Goal: Obtain resource: Download file/media

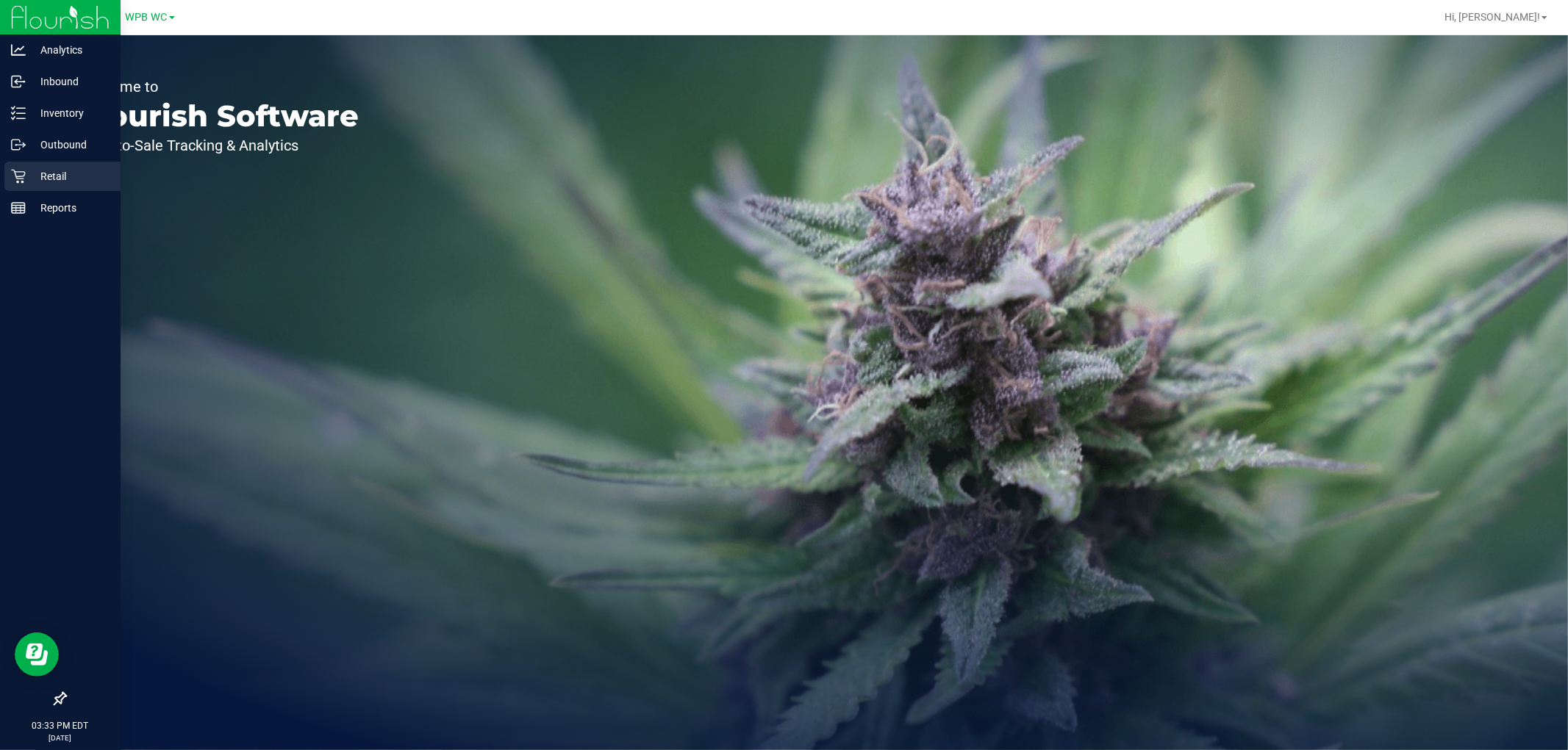
click at [30, 188] on div "Retail" at bounding box center [62, 177] width 116 height 29
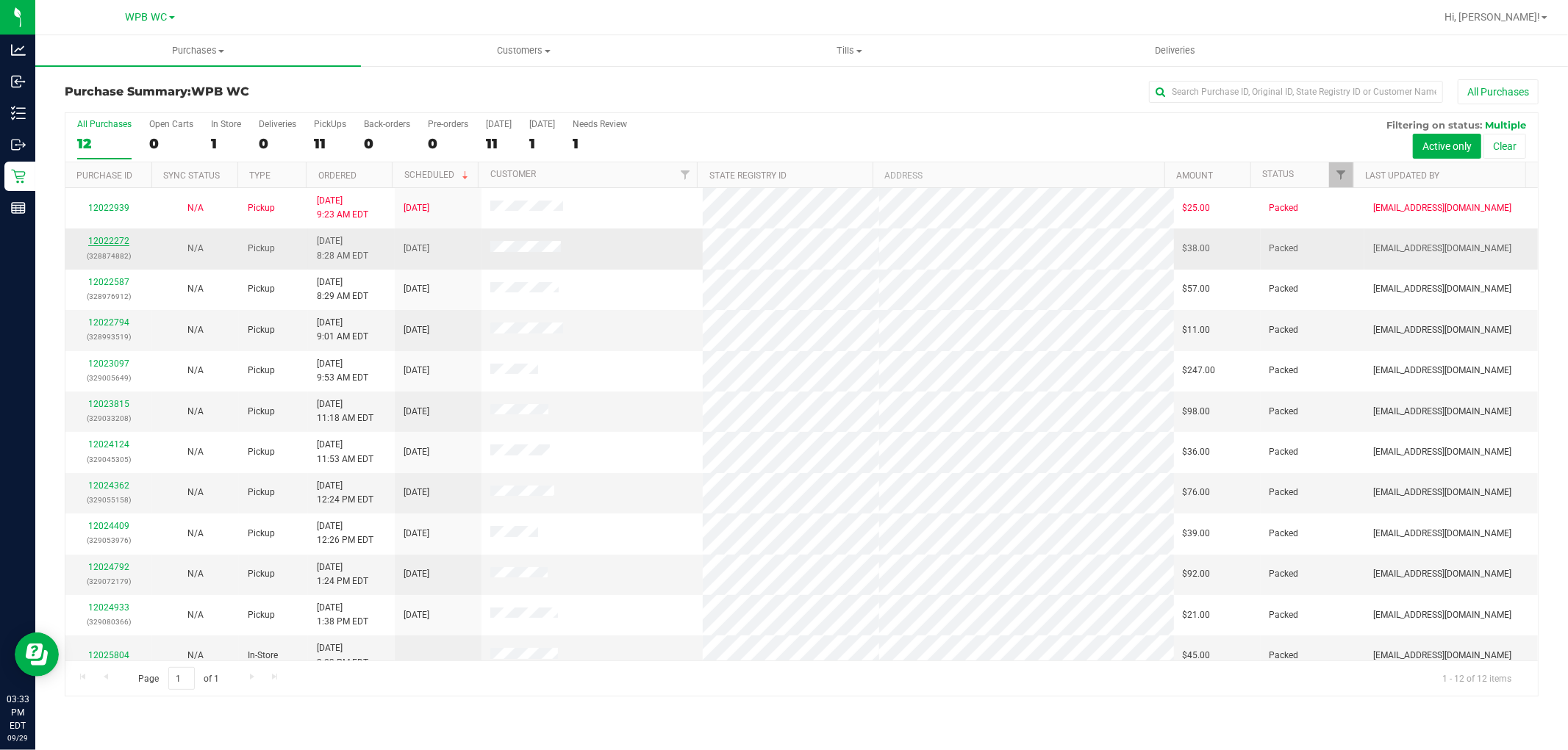
click at [124, 240] on link "12022272" at bounding box center [109, 241] width 42 height 10
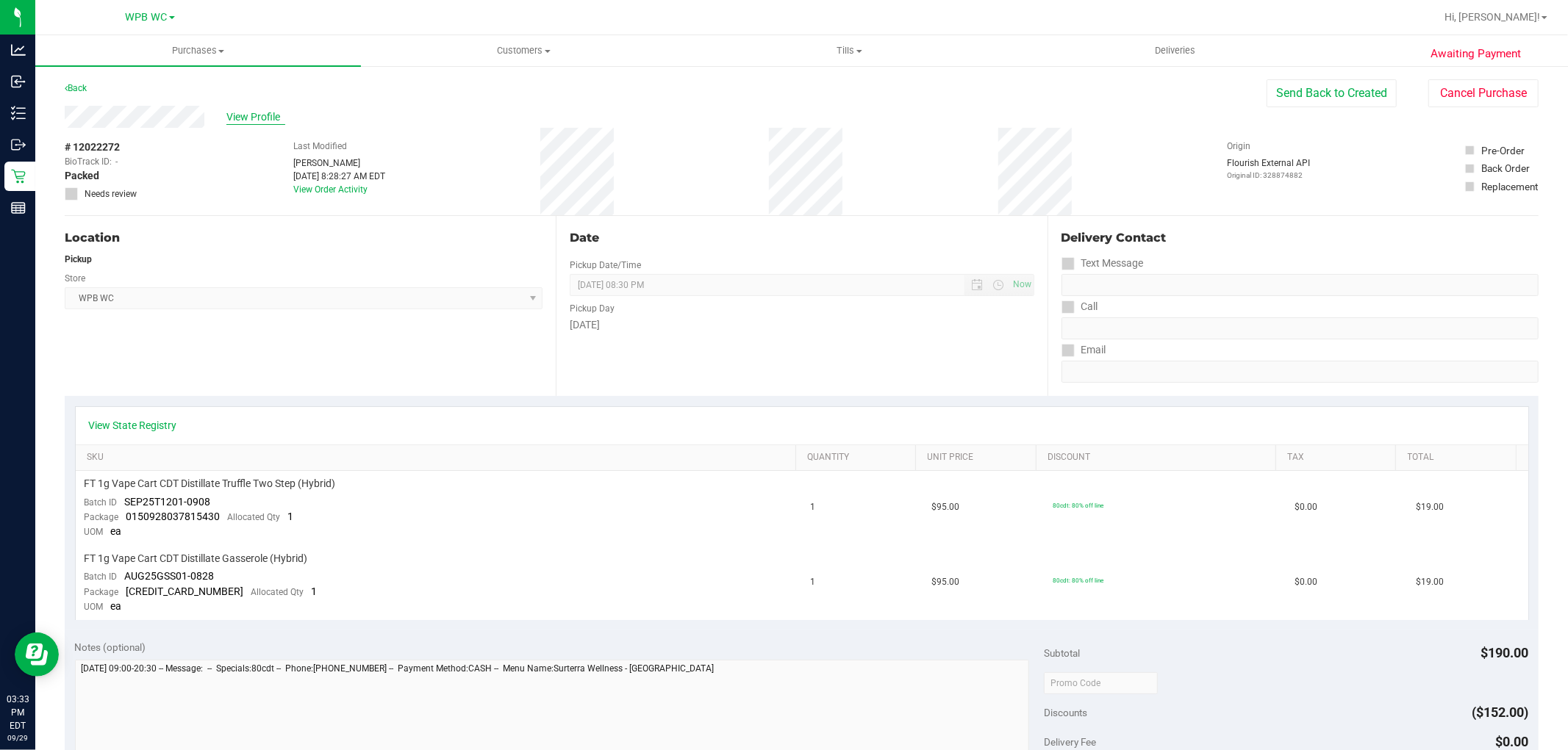
click at [262, 115] on span "View Profile" at bounding box center [256, 117] width 59 height 16
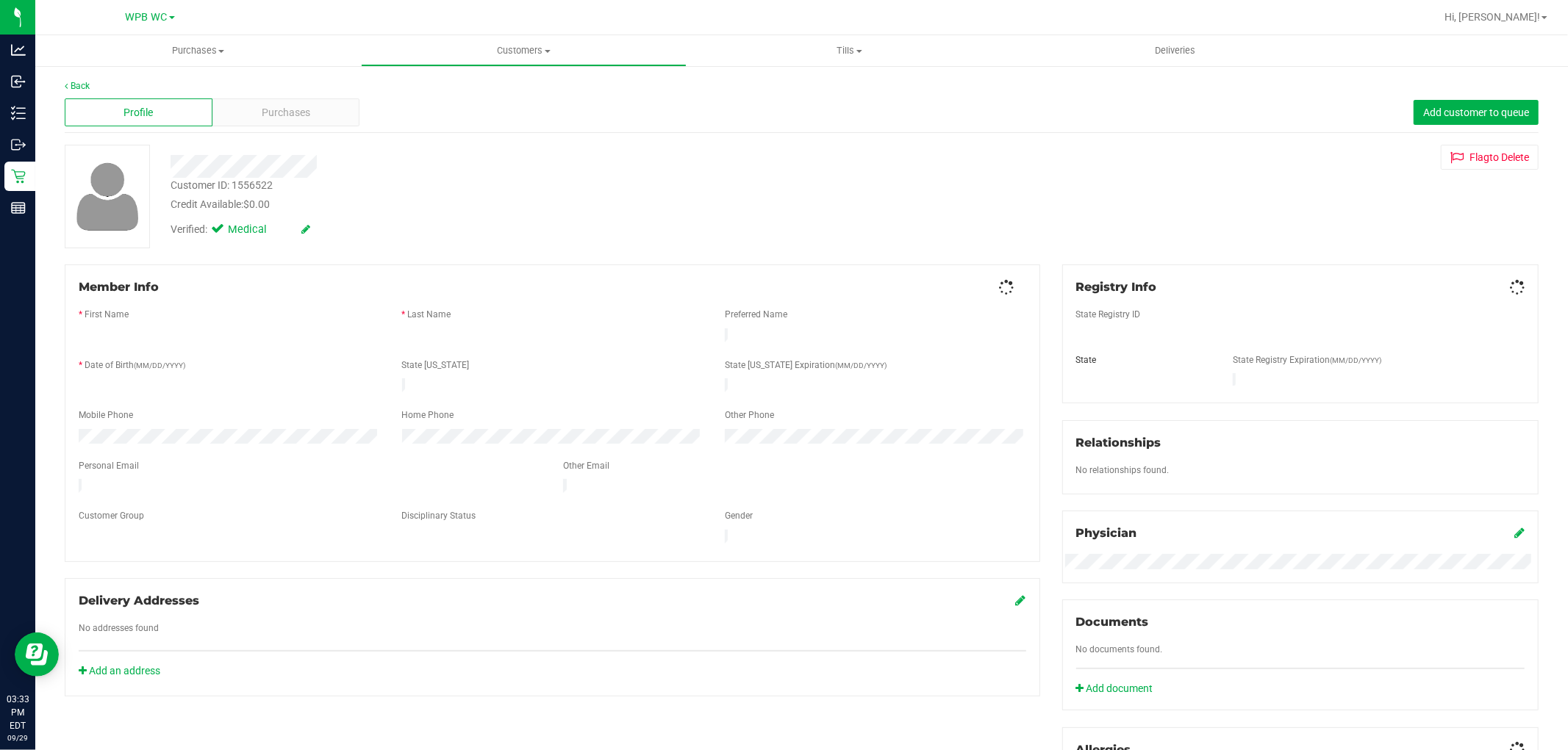
click at [262, 115] on span "Purchases" at bounding box center [286, 113] width 49 height 16
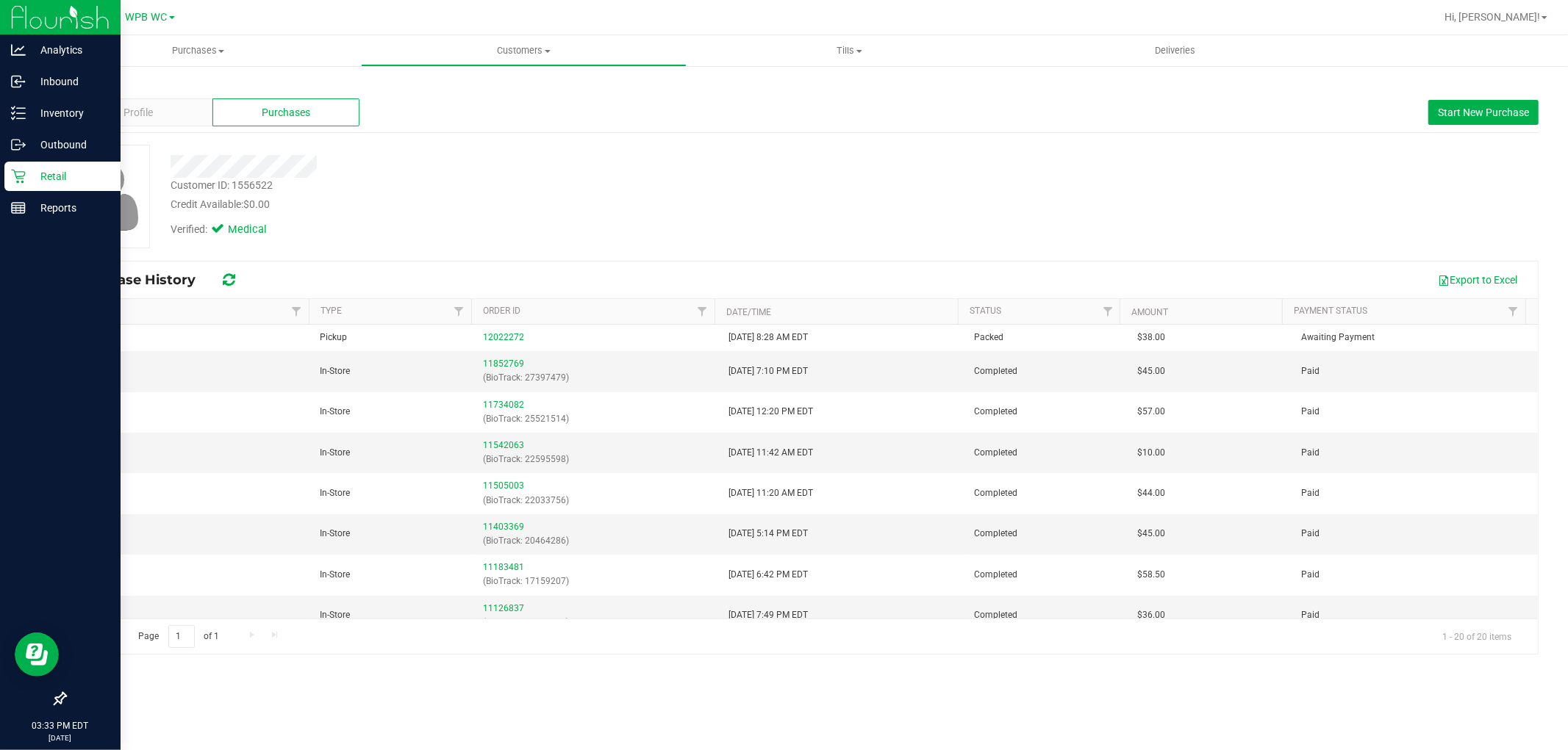
click at [42, 174] on p "Retail" at bounding box center [70, 176] width 88 height 17
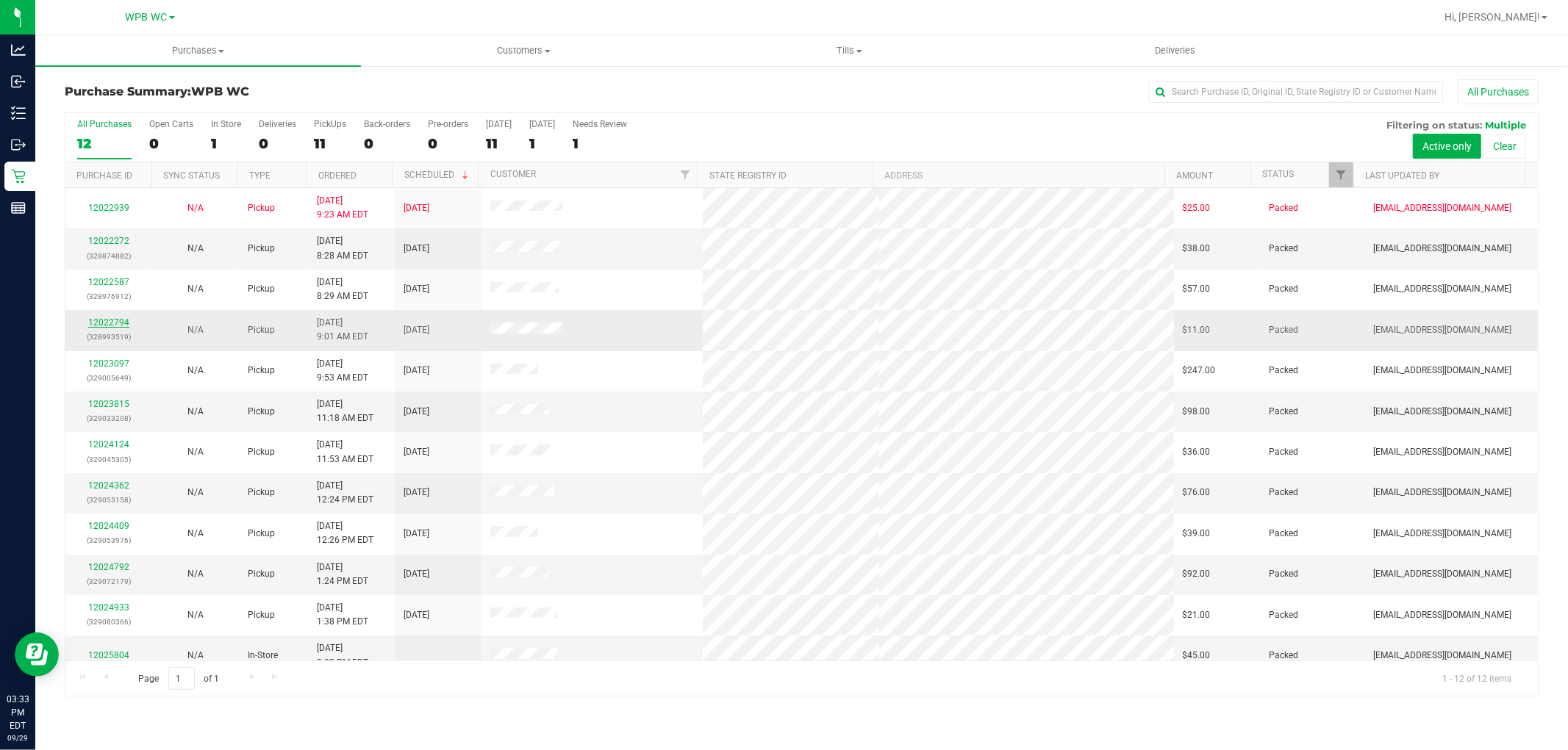
click at [126, 325] on link "12022794" at bounding box center [109, 323] width 42 height 10
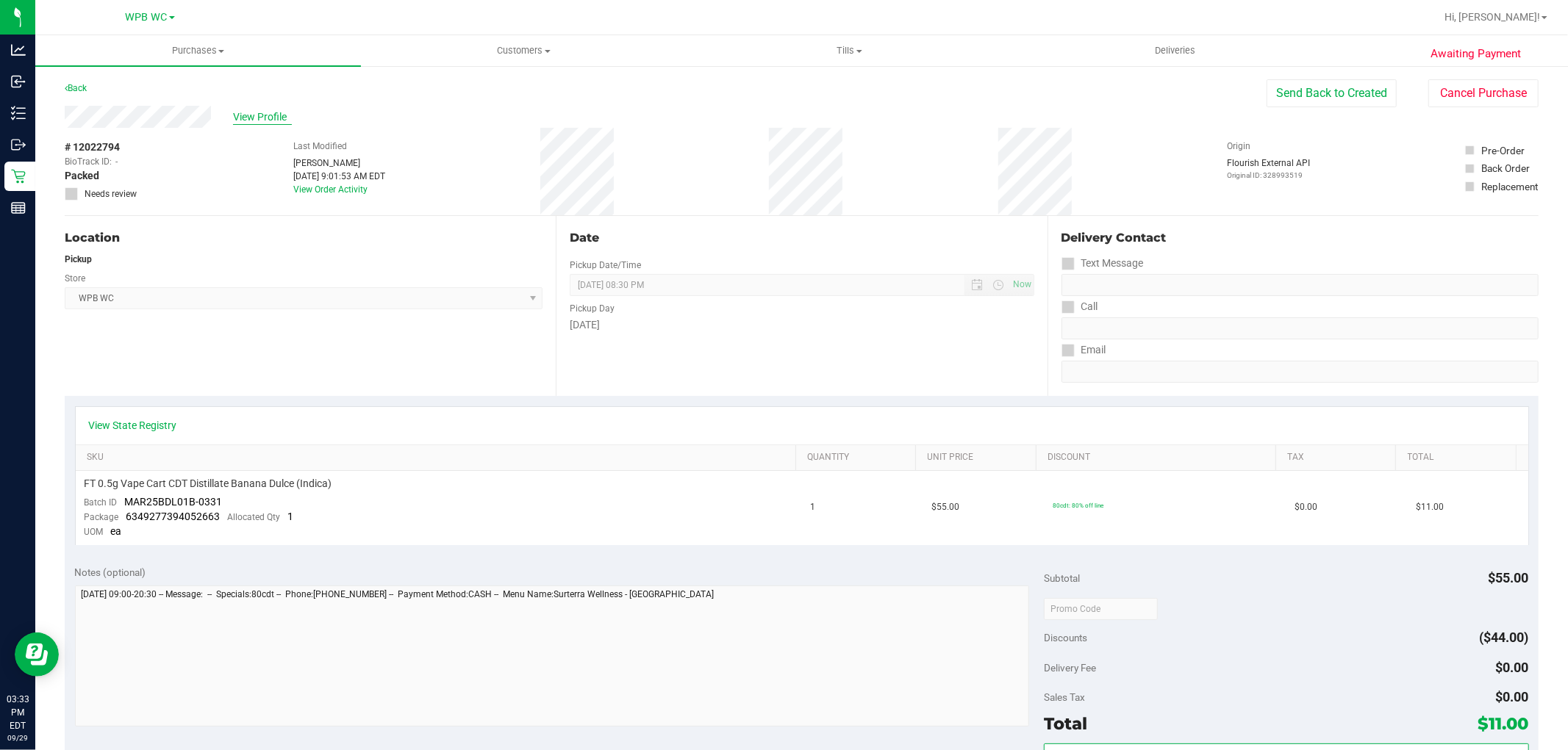
click at [260, 115] on span "View Profile" at bounding box center [262, 117] width 59 height 16
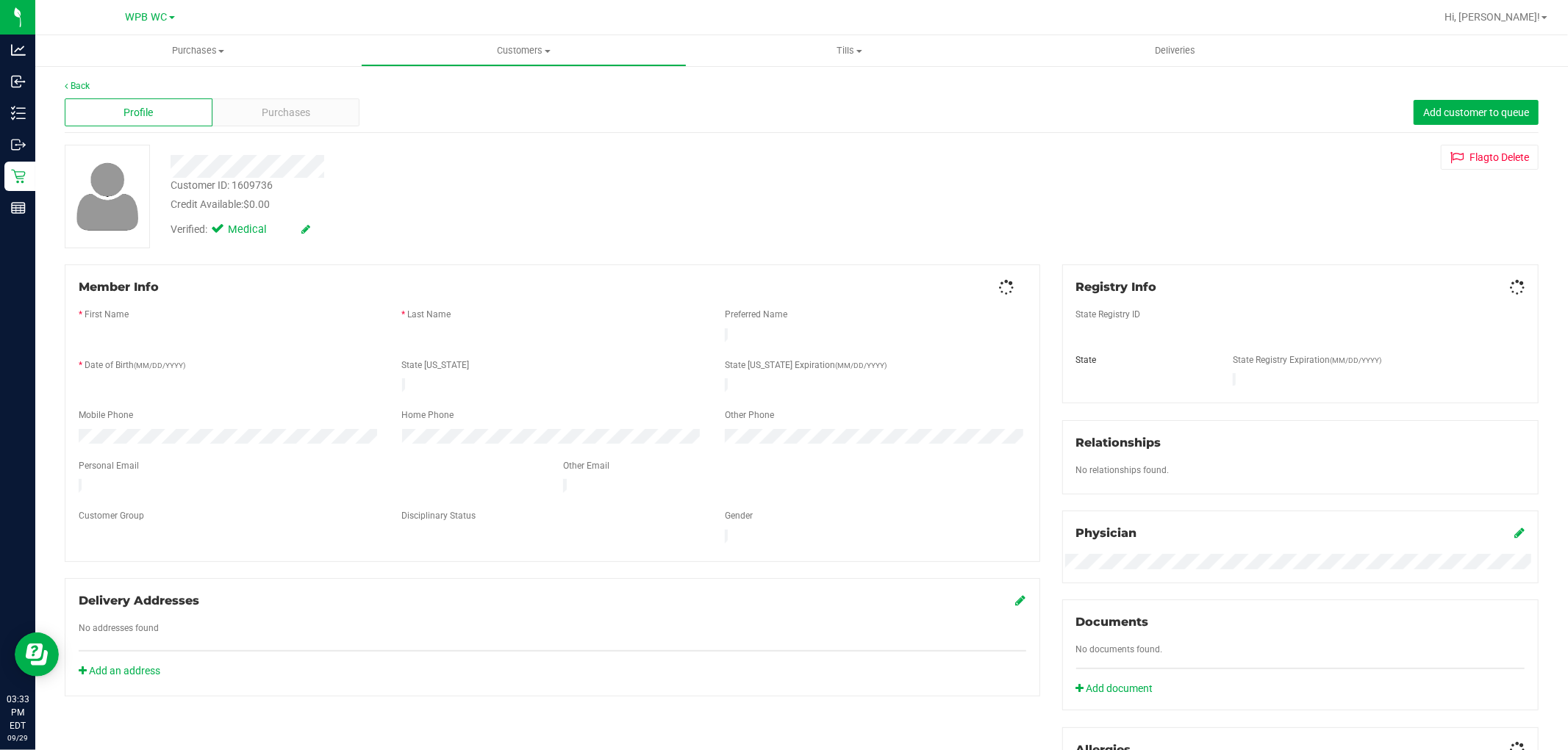
click at [262, 115] on span "Purchases" at bounding box center [286, 113] width 49 height 16
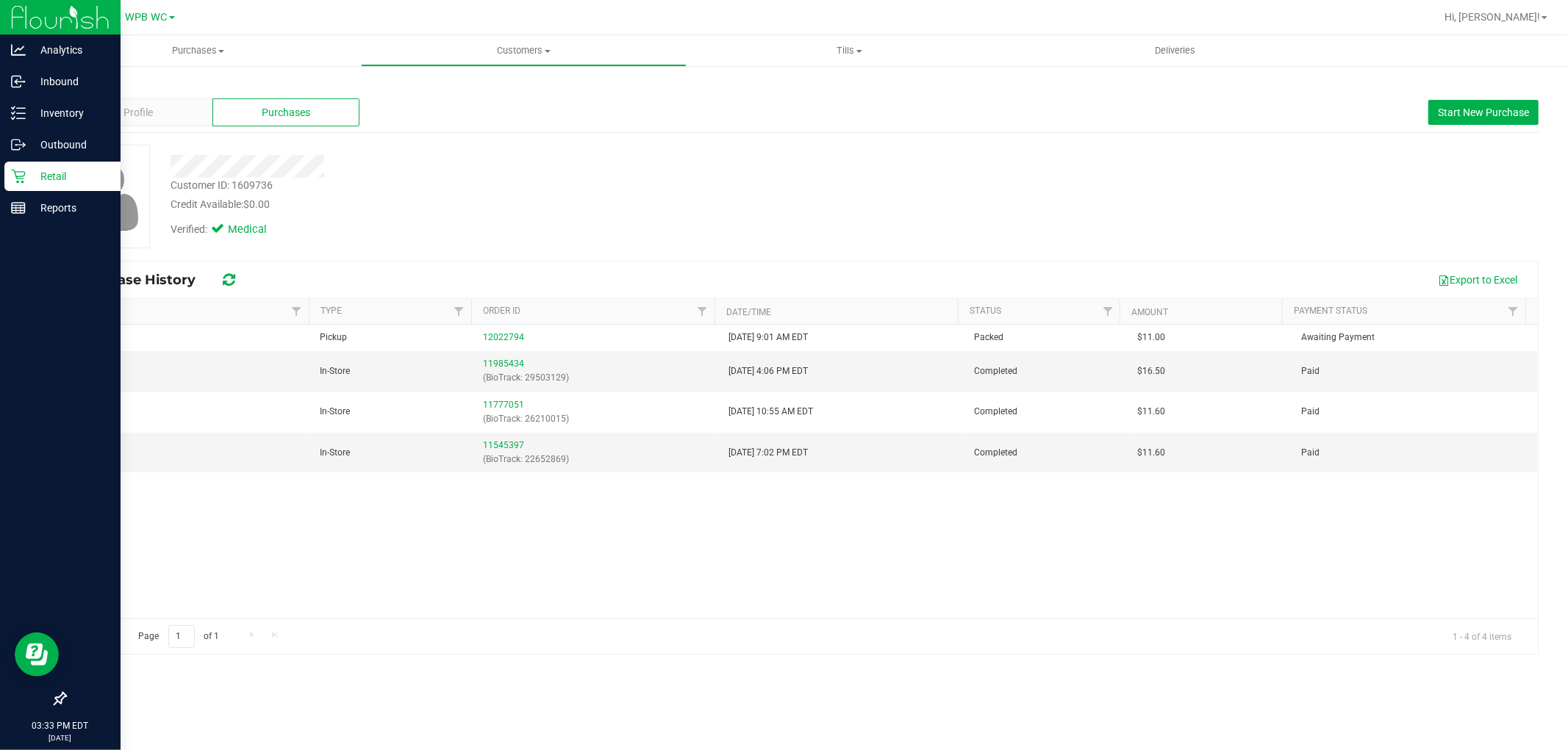
click at [22, 177] on icon at bounding box center [18, 176] width 15 height 15
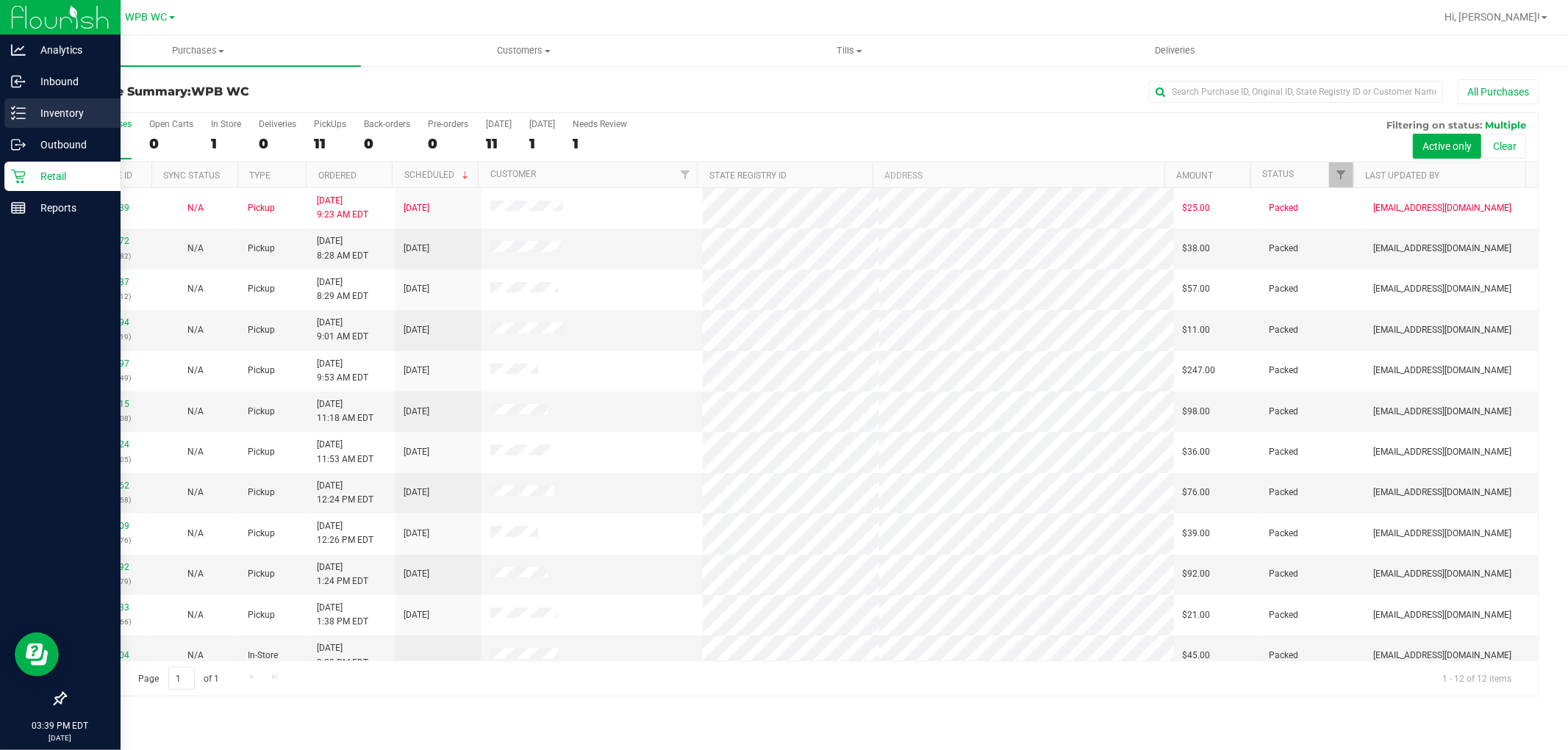
click at [42, 107] on p "Inventory" at bounding box center [70, 113] width 88 height 17
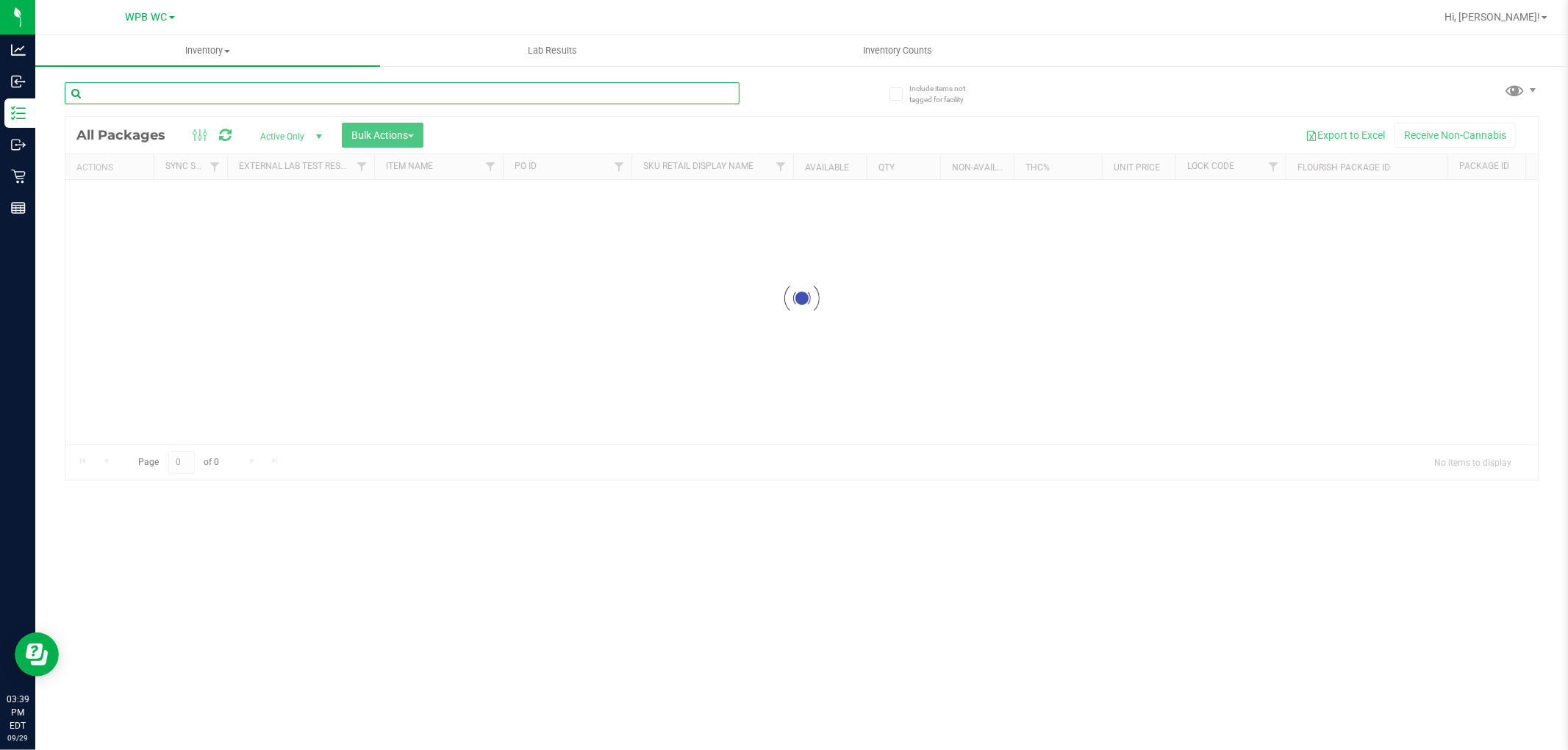
click at [177, 93] on div "Inventory All packages All inventory Waste log Create inventory Lab Results Inv…" at bounding box center [801, 393] width 1532 height 715
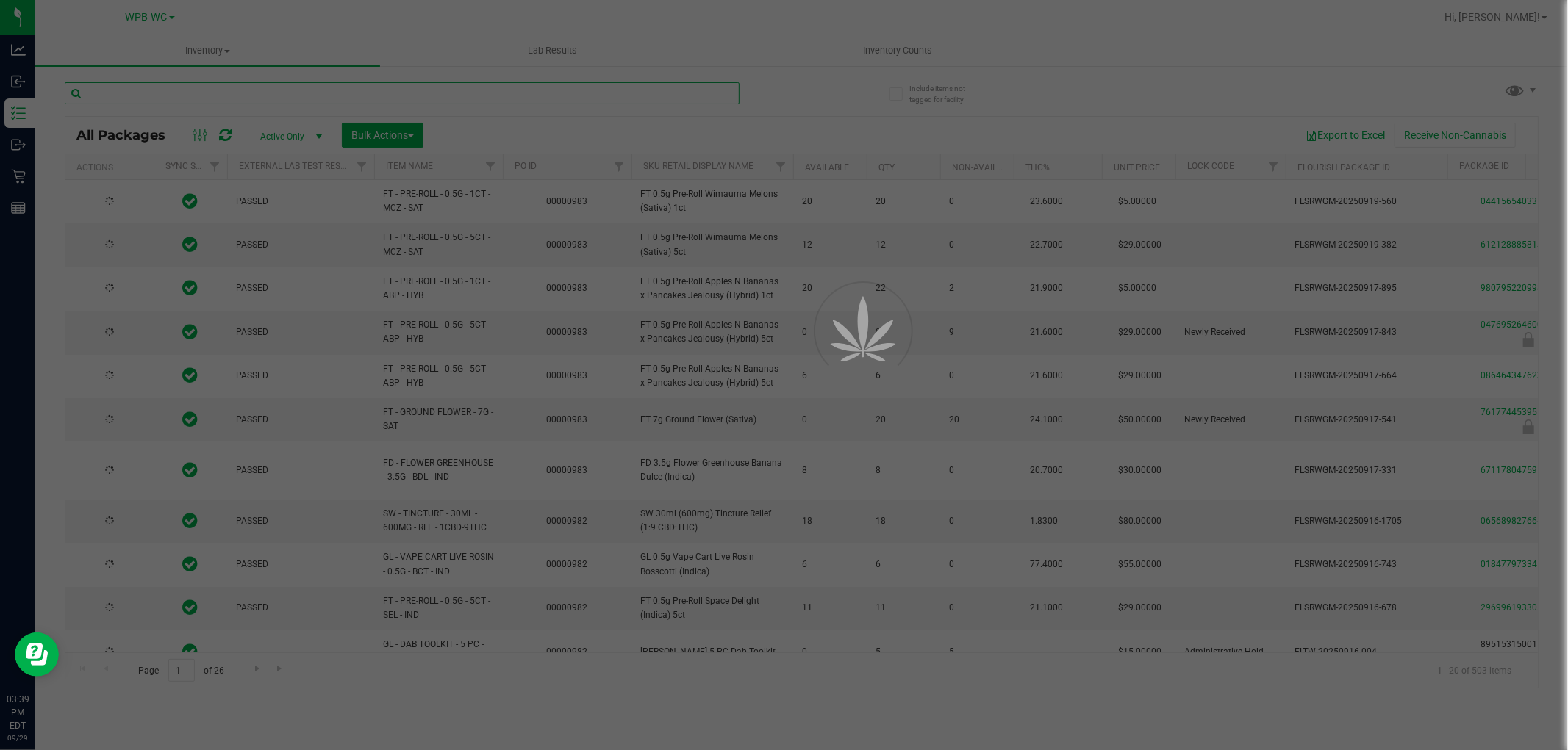
type input "2026-03-16"
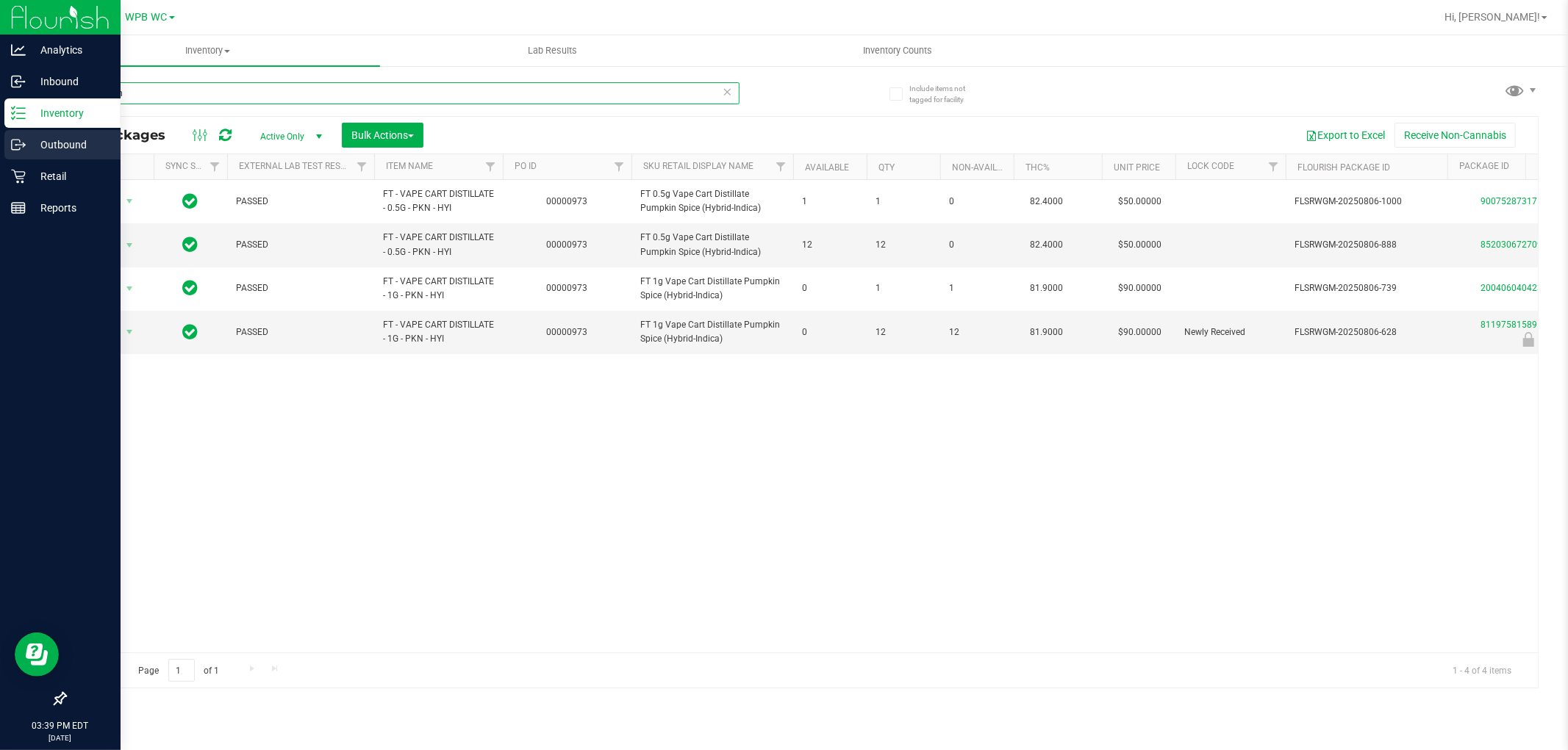
drag, startPoint x: 165, startPoint y: 89, endPoint x: 0, endPoint y: 131, distance: 170.3
click at [0, 128] on div "Analytics Inbound Inventory Outbound Retail Reports 03:39 PM EDT 09/29/2025 09/…" at bounding box center [784, 375] width 1568 height 750
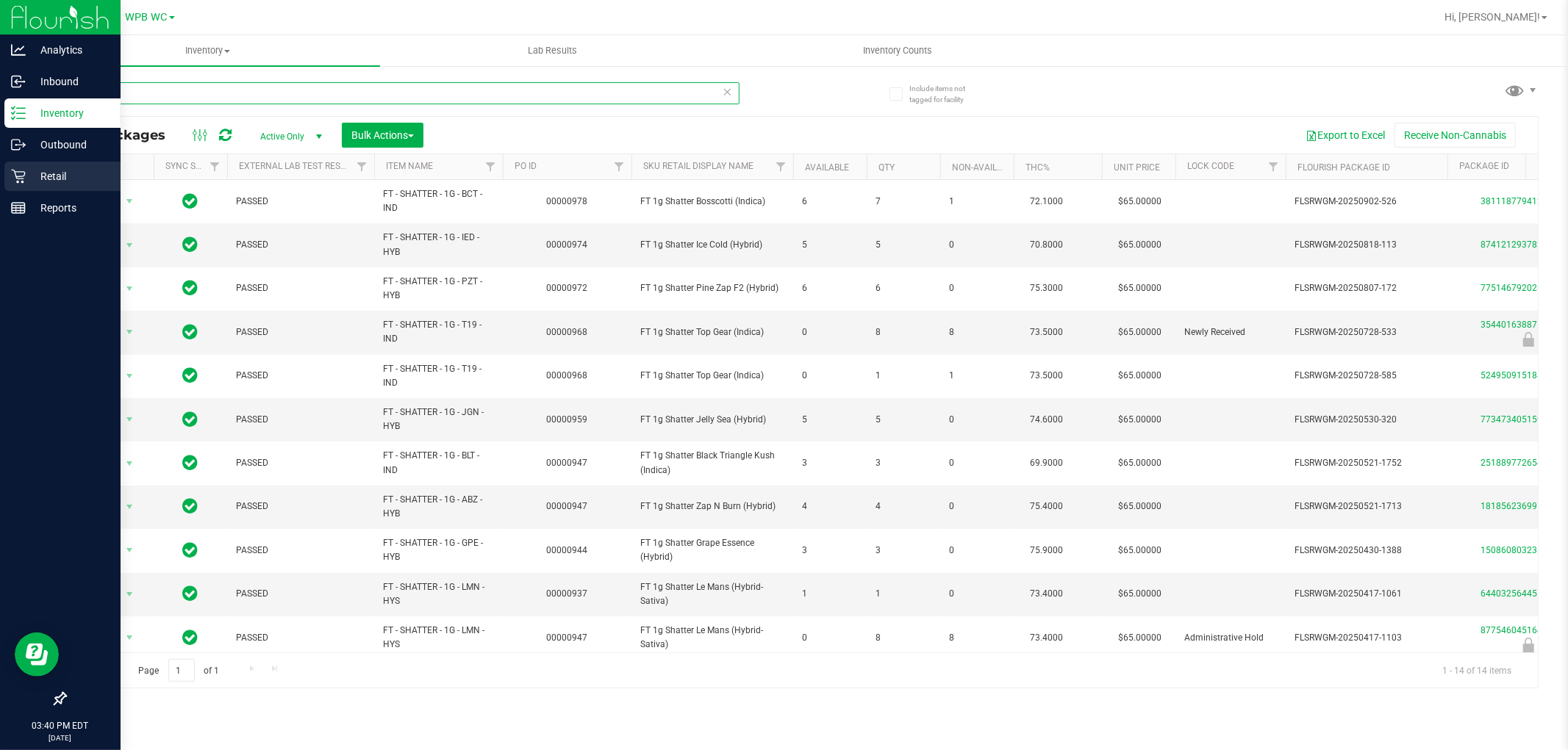
type input "shatter"
click at [29, 178] on p "Retail" at bounding box center [70, 176] width 88 height 17
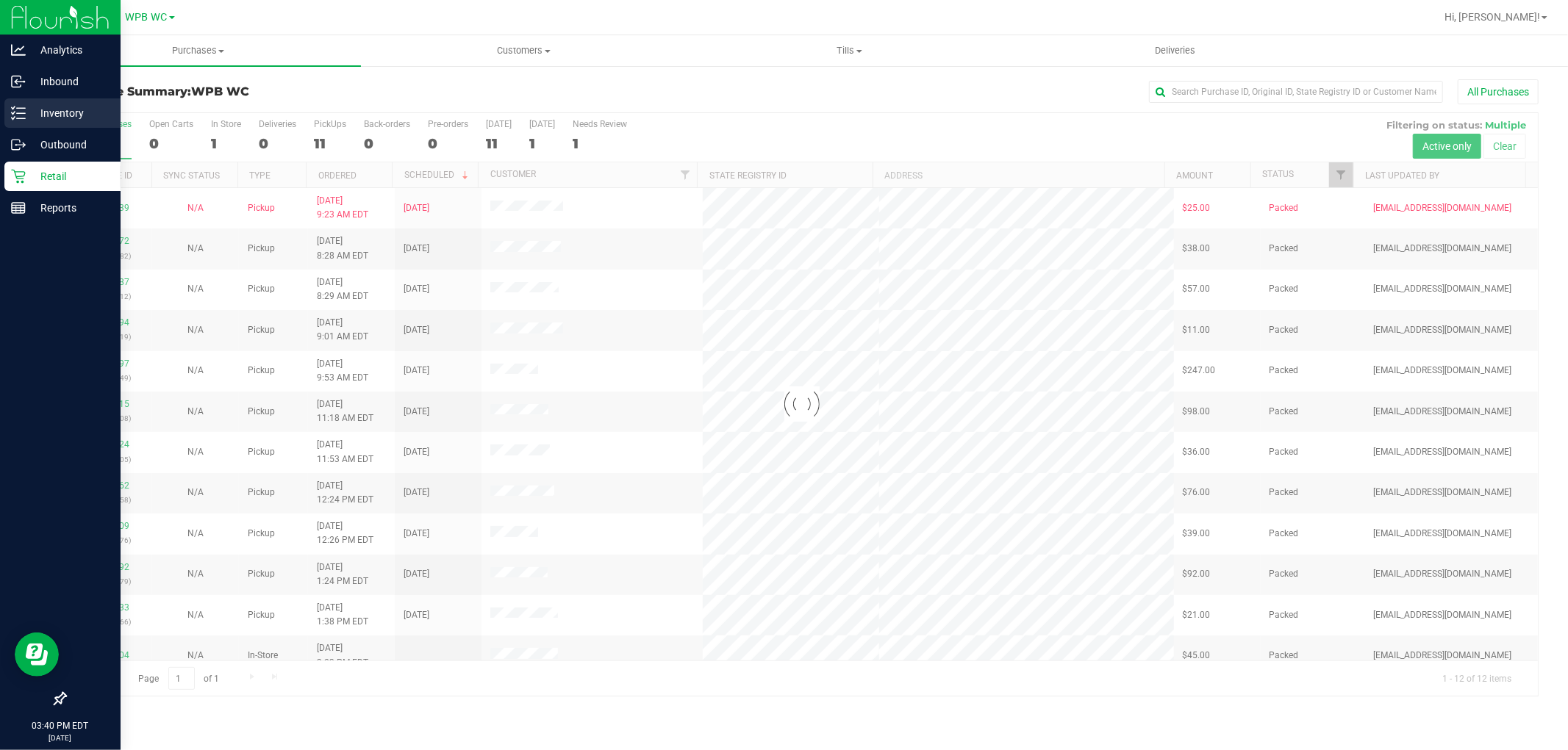
click at [45, 115] on p "Inventory" at bounding box center [70, 113] width 88 height 17
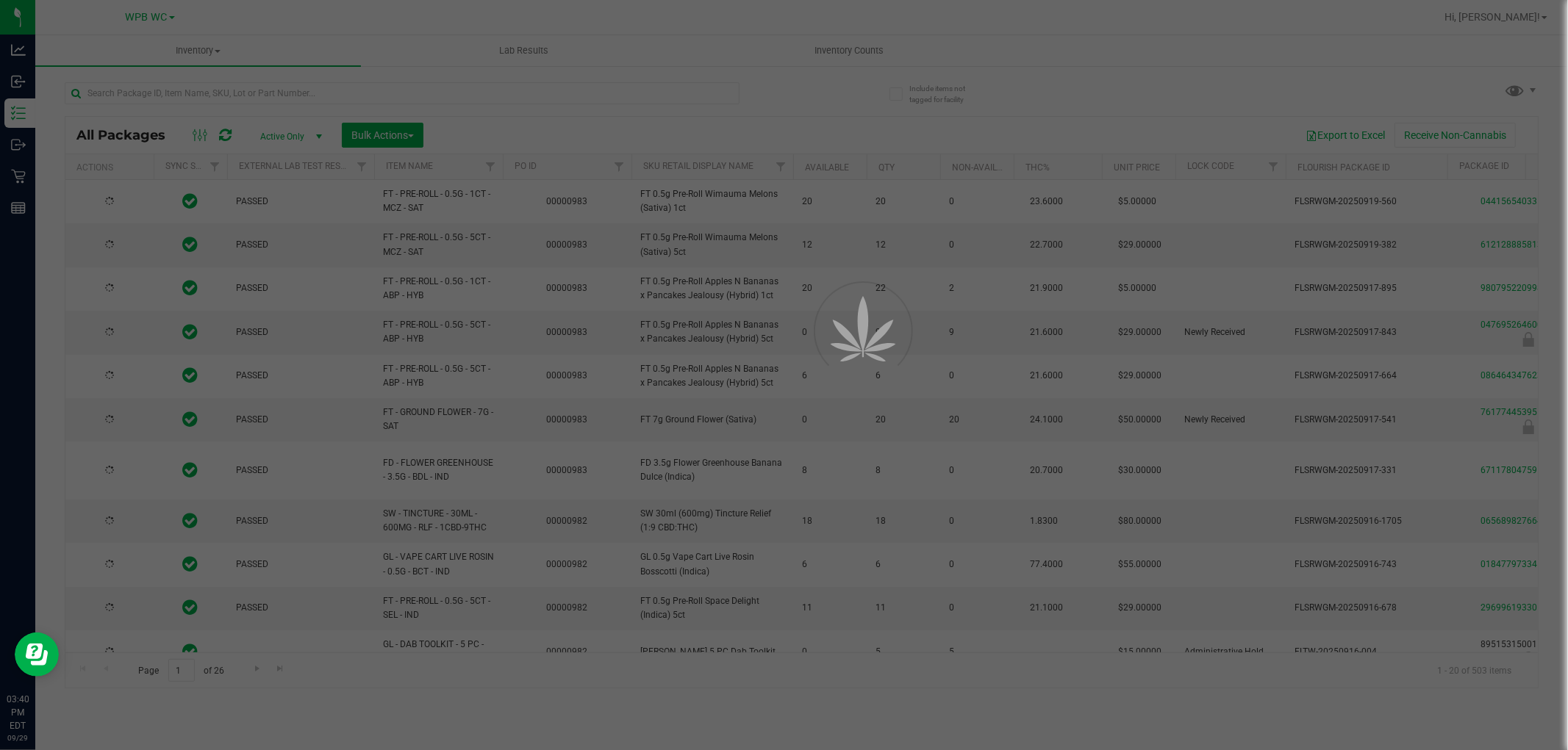
type input "2026-03-16"
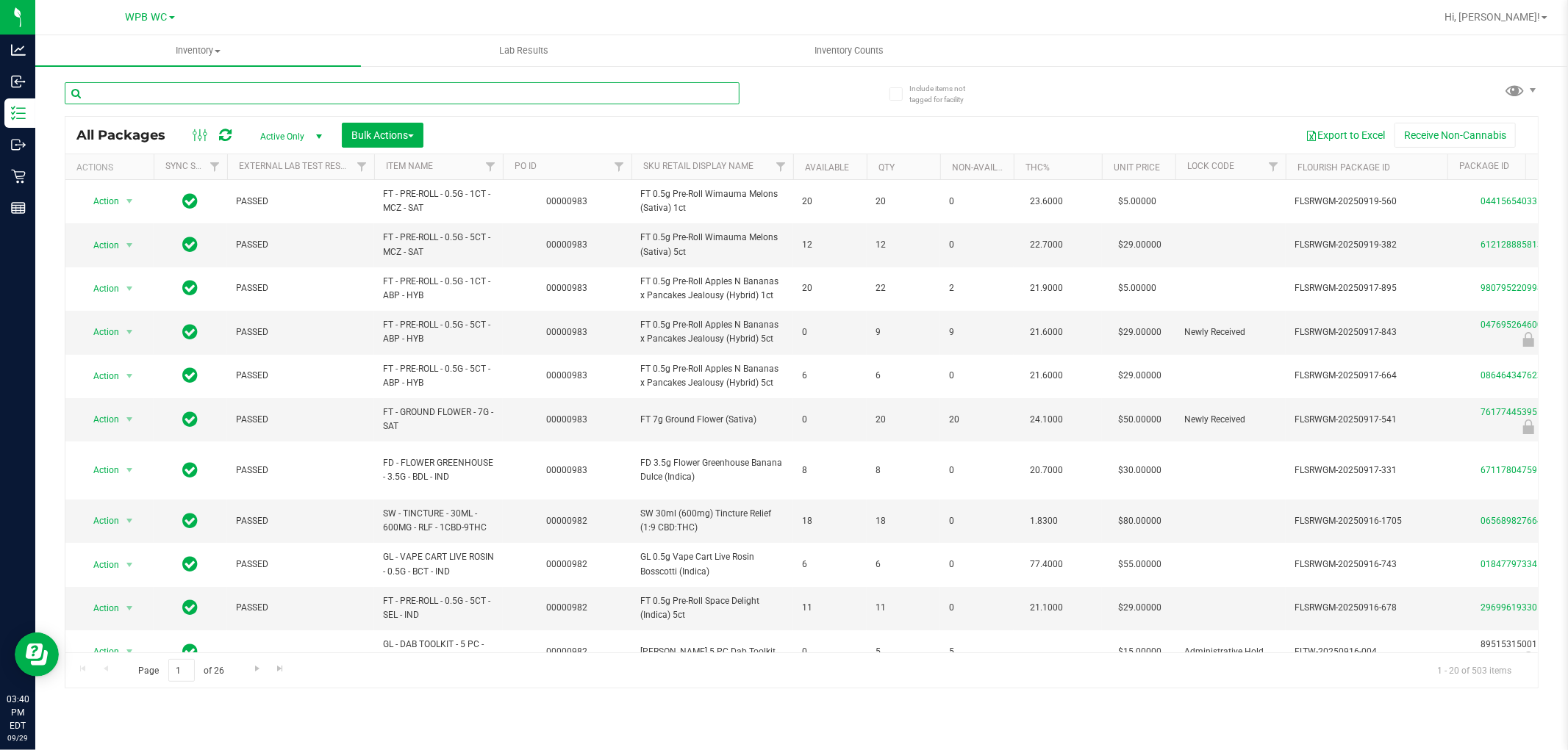
click at [233, 93] on input "text" at bounding box center [402, 93] width 675 height 22
type input "melon collie"
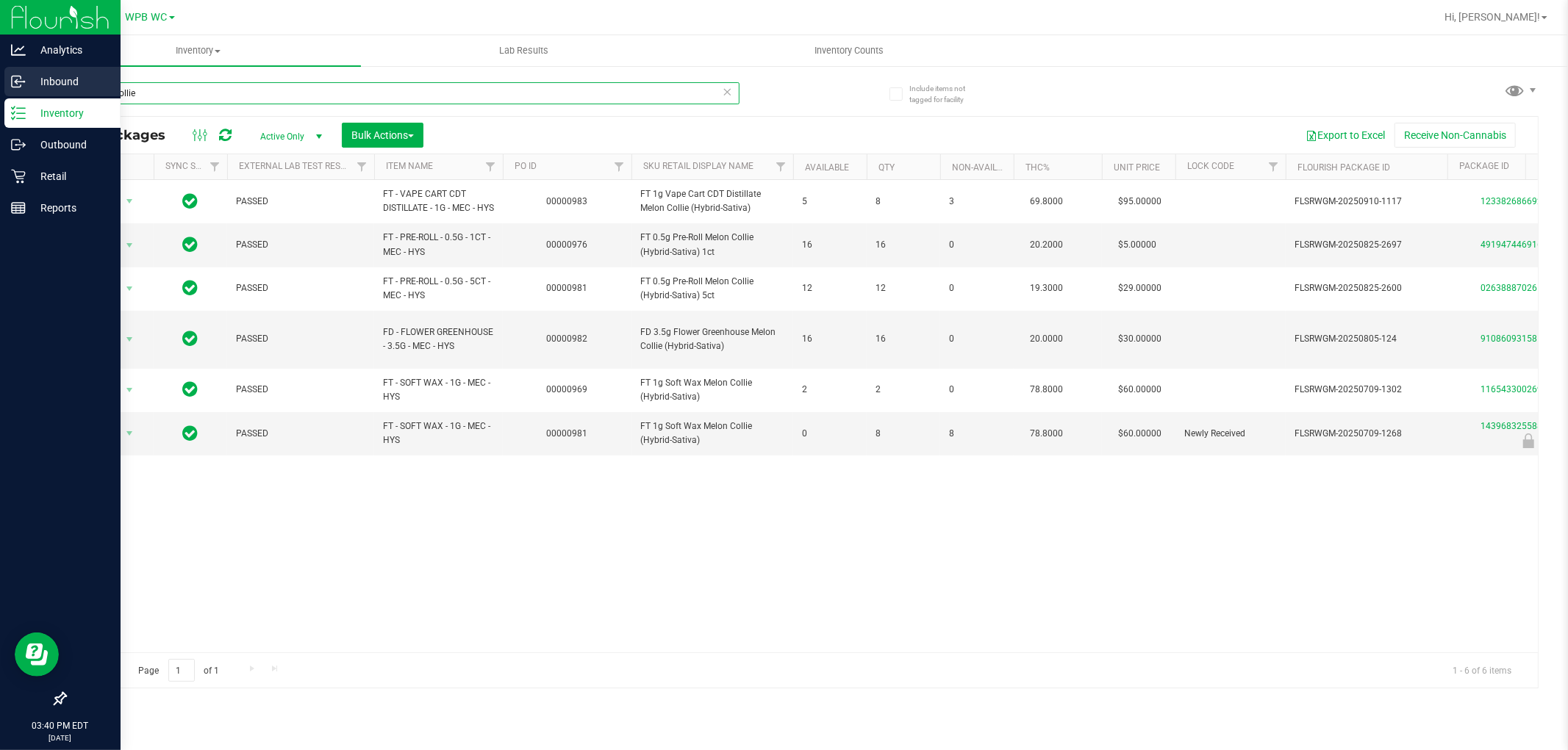
drag, startPoint x: 155, startPoint y: 85, endPoint x: 0, endPoint y: 81, distance: 155.1
click at [0, 84] on div "Analytics Inbound Inventory Outbound Retail Reports 03:40 PM EDT 09/29/2025 09/…" at bounding box center [784, 375] width 1568 height 750
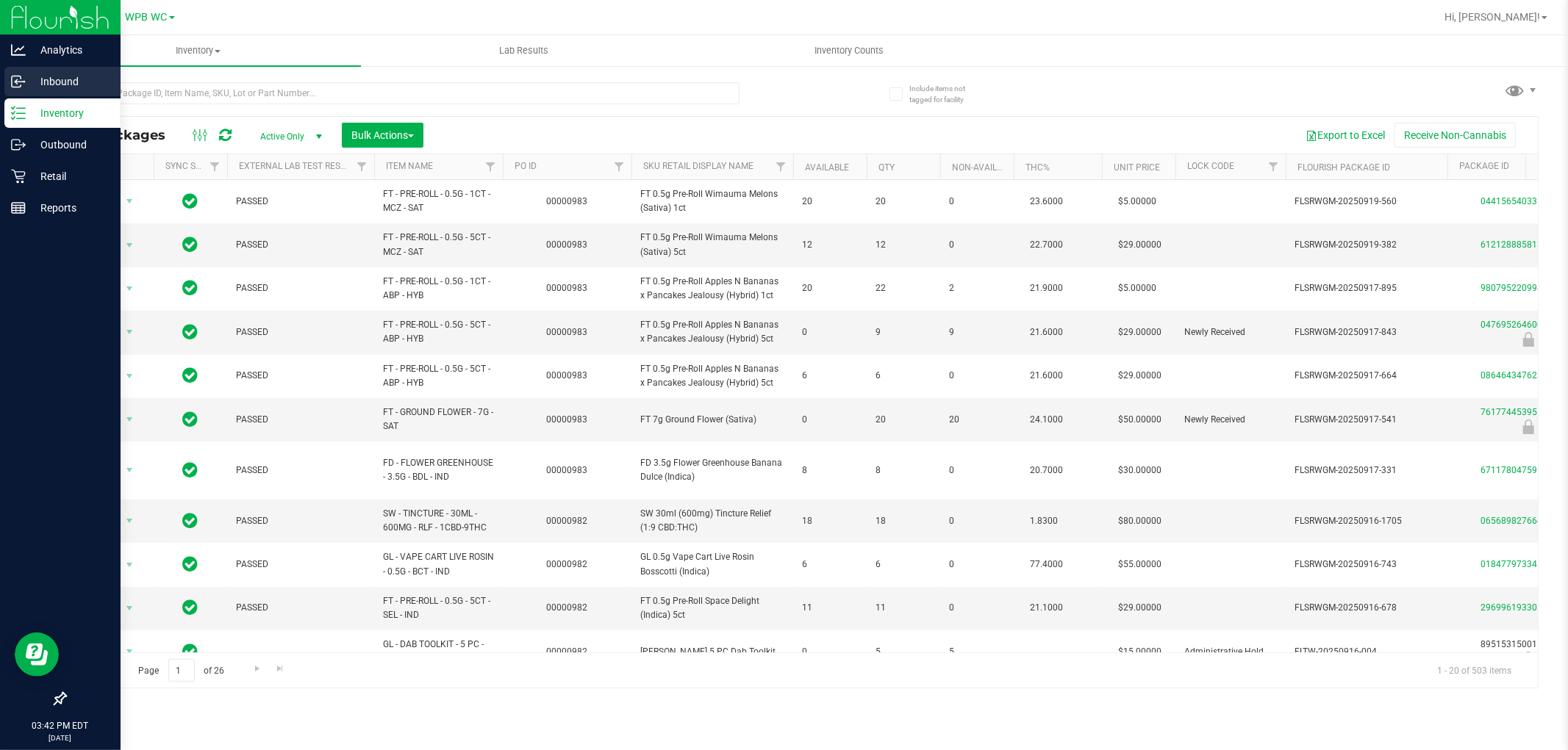
click at [61, 79] on p "Inbound" at bounding box center [70, 81] width 88 height 17
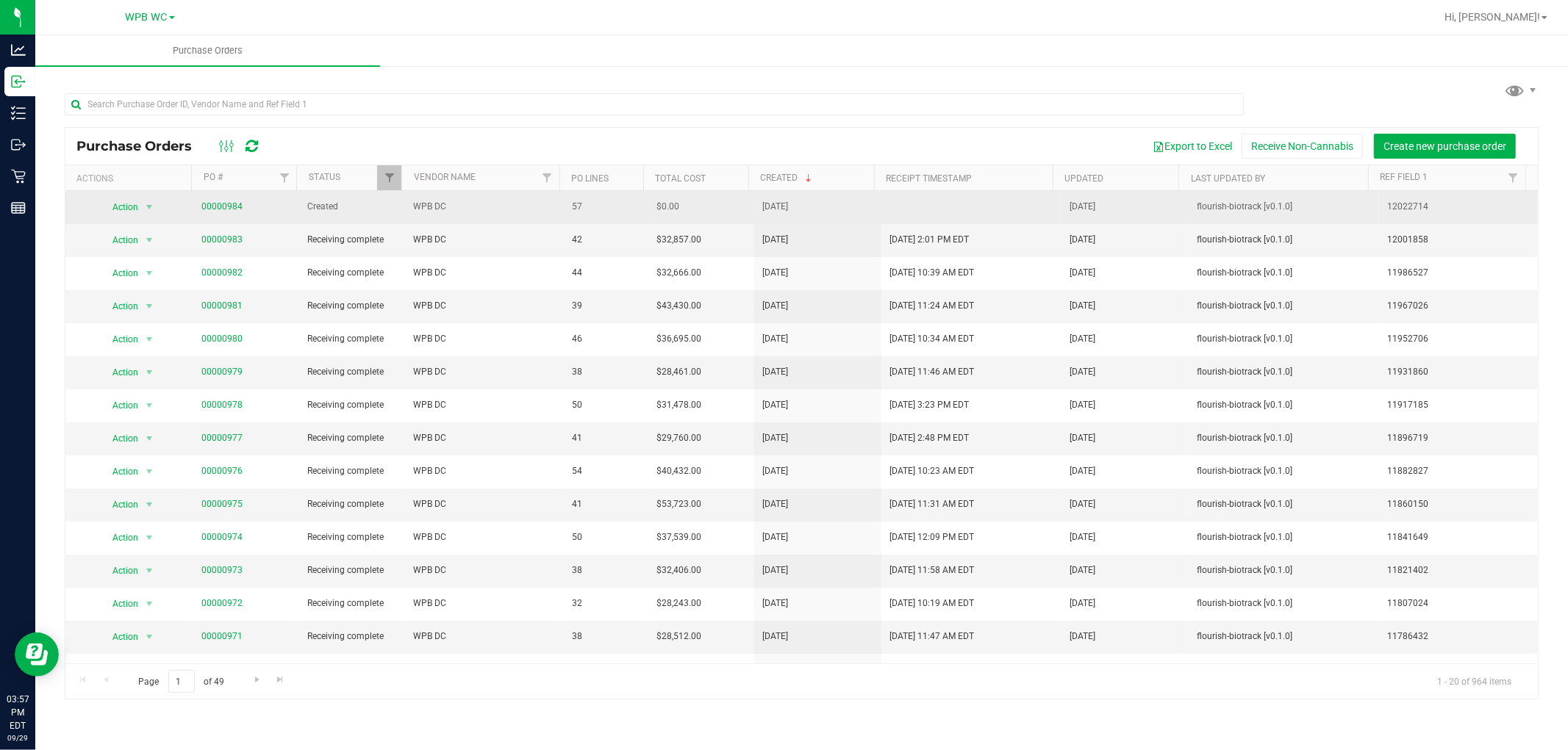
click at [233, 201] on span "00000984" at bounding box center [222, 207] width 42 height 14
click at [226, 203] on link "00000984" at bounding box center [222, 206] width 42 height 10
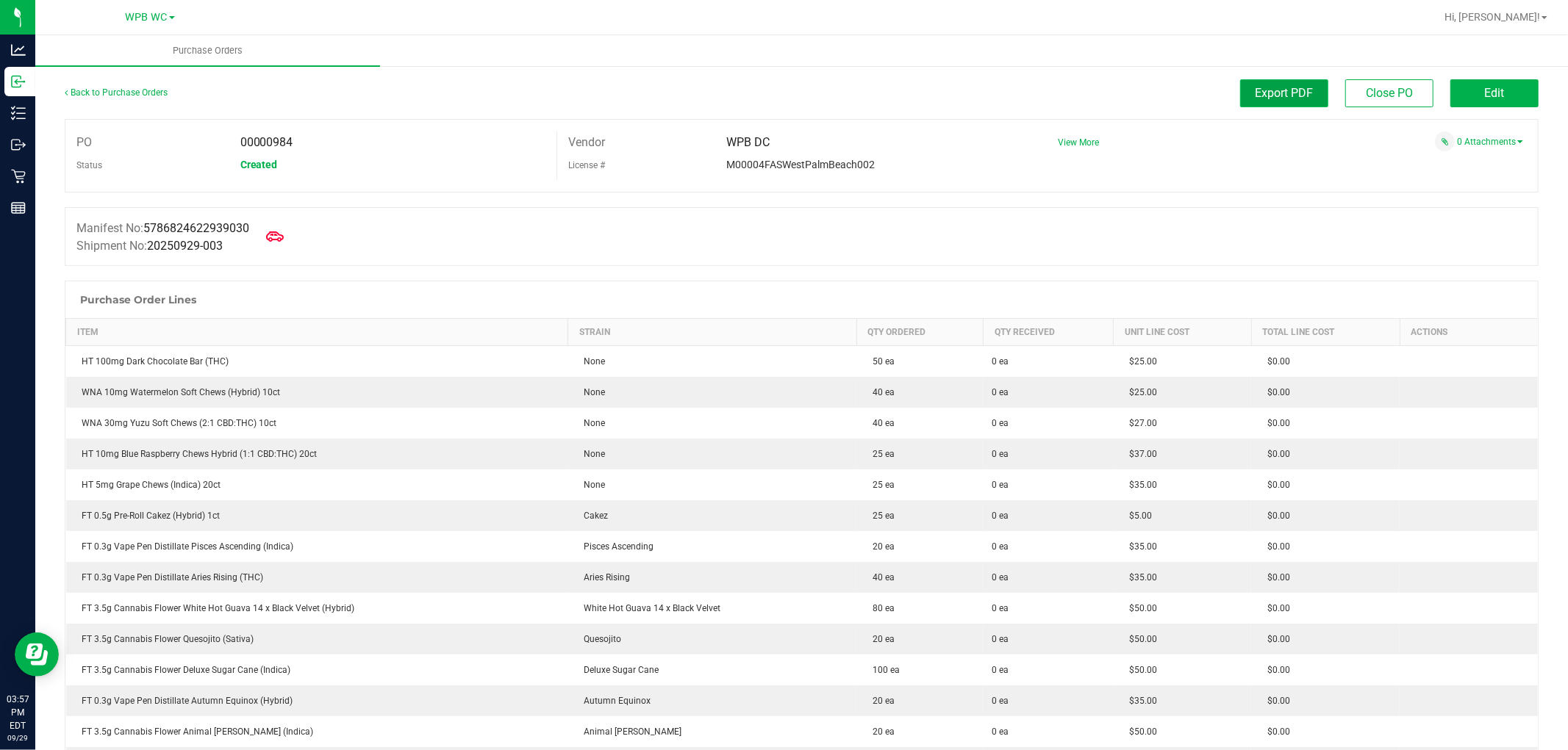
click at [1283, 89] on span "Export PDF" at bounding box center [1284, 93] width 58 height 14
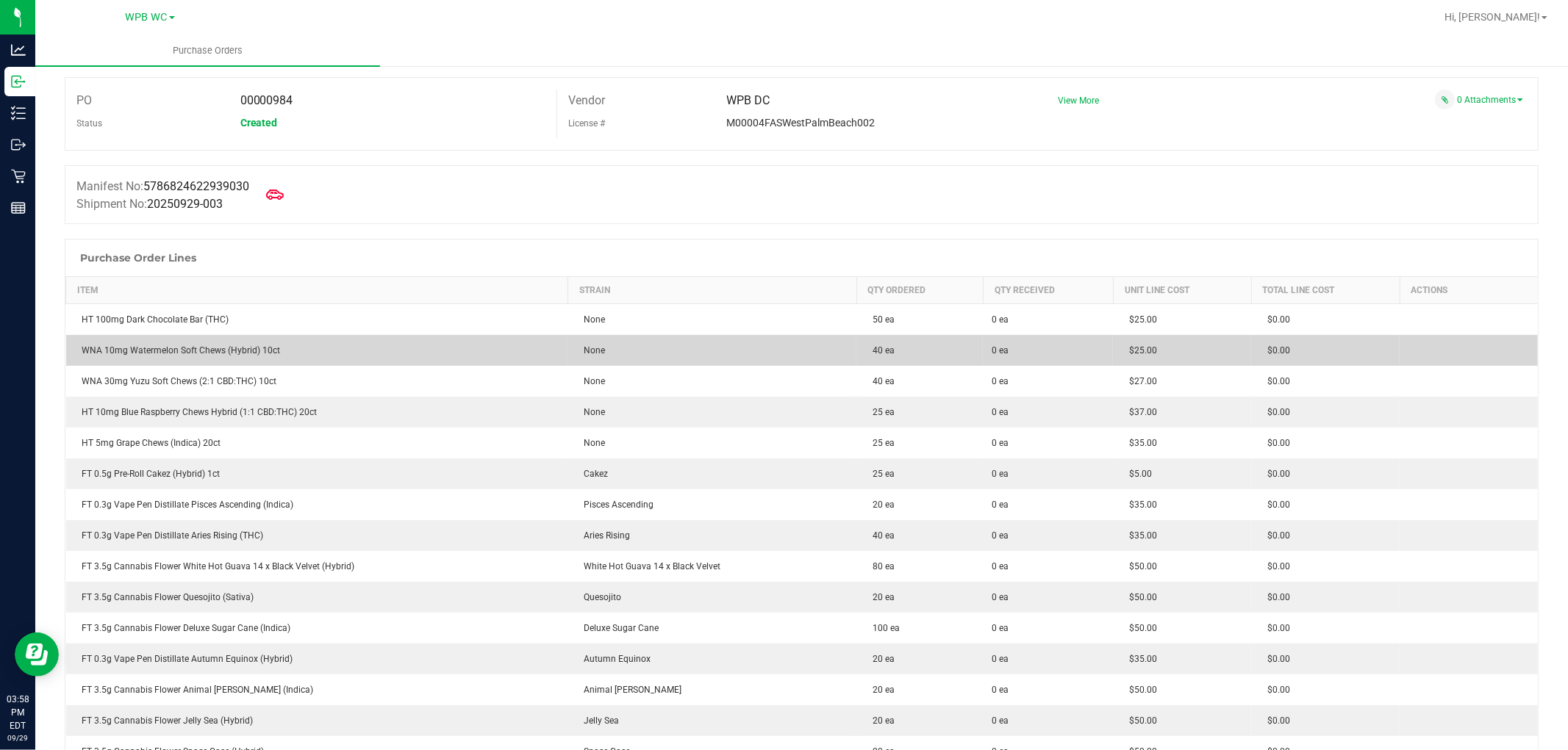
scroll to position [81, 0]
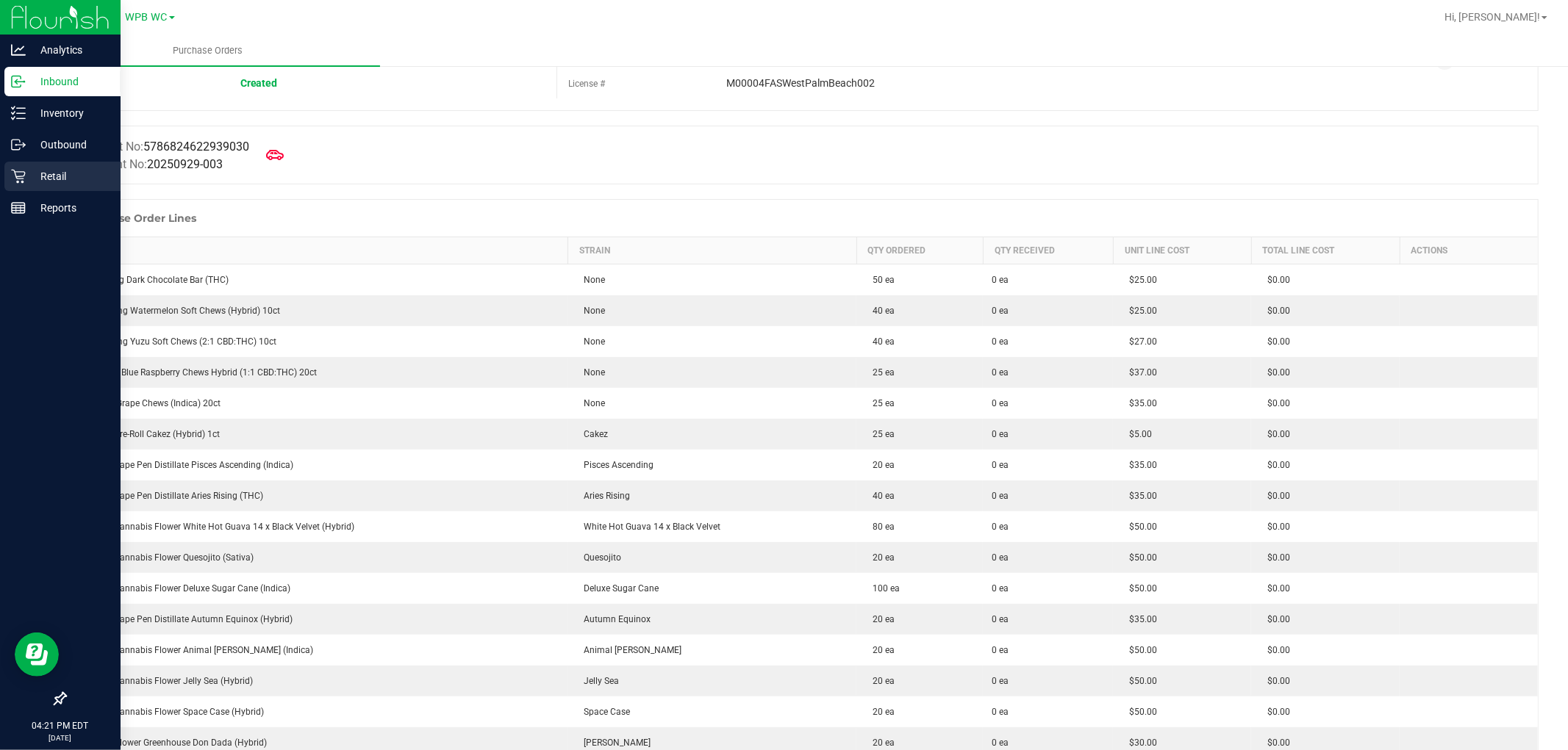
click at [33, 174] on p "Retail" at bounding box center [70, 176] width 88 height 17
